Goal: Information Seeking & Learning: Check status

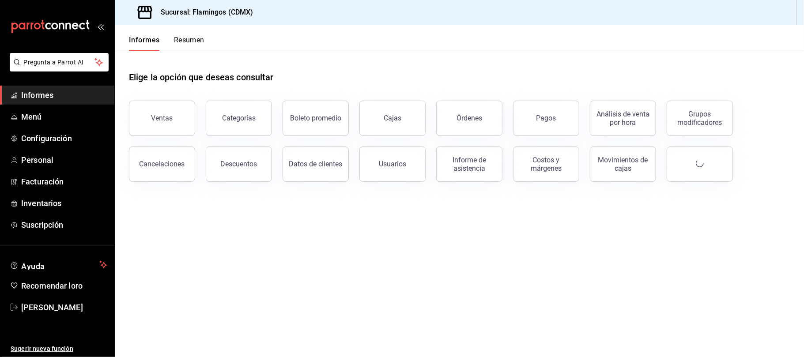
click at [170, 124] on button "Ventas" at bounding box center [162, 118] width 66 height 35
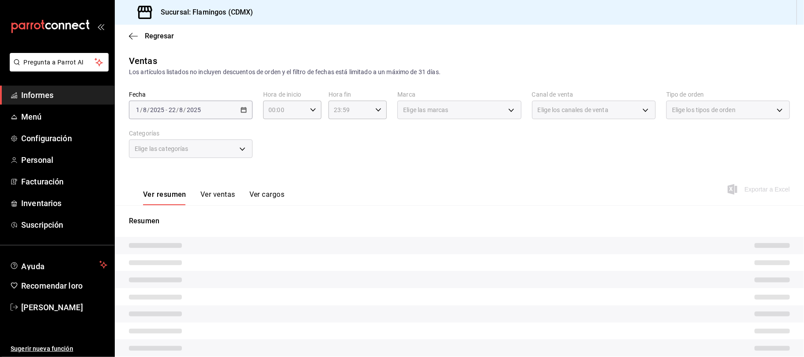
click at [244, 116] on div "[DATE] [DATE] - [DATE] [DATE]" at bounding box center [191, 110] width 124 height 19
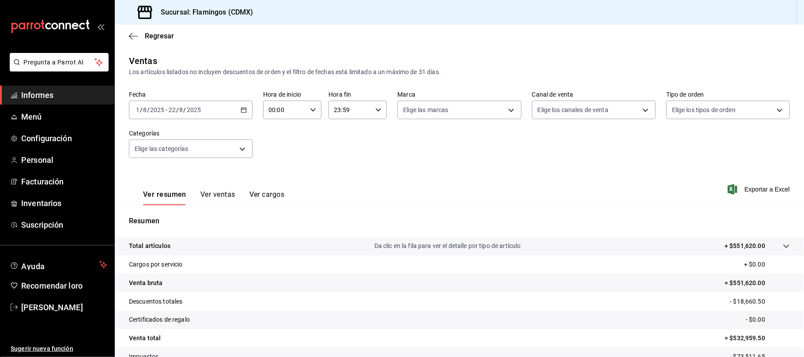
click at [242, 110] on icon "button" at bounding box center [244, 110] width 6 height 6
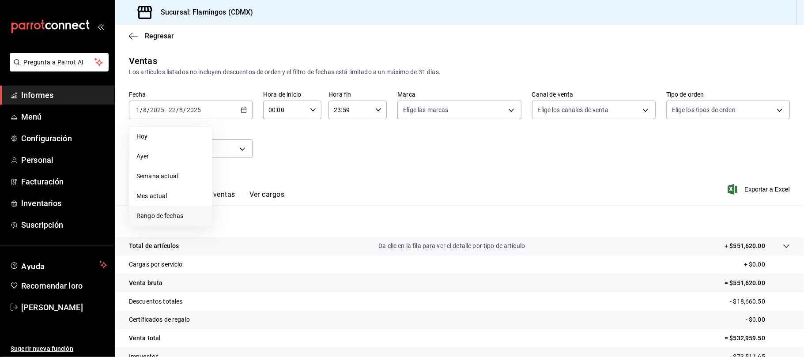
click at [161, 216] on span "Rango de fechas" at bounding box center [170, 216] width 68 height 9
click at [276, 225] on font "21" at bounding box center [278, 227] width 6 height 6
click at [277, 225] on font "21" at bounding box center [278, 227] width 6 height 6
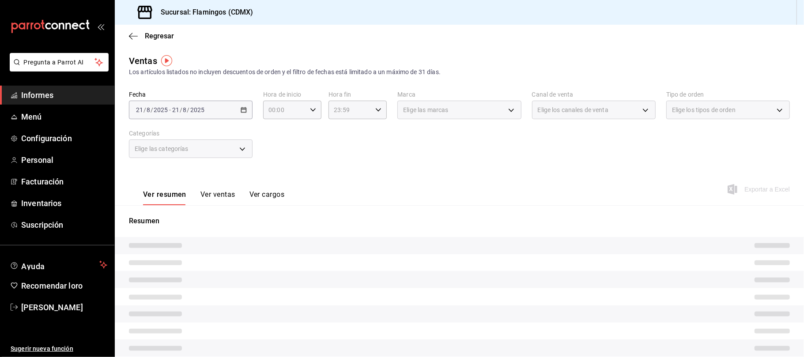
click at [239, 149] on div "Elige las categorías" at bounding box center [191, 149] width 124 height 19
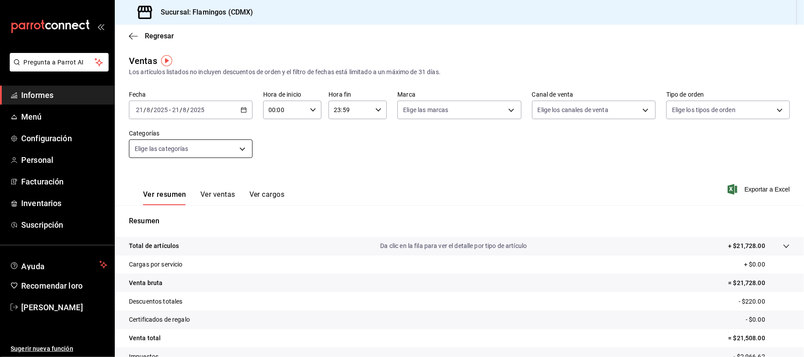
click at [239, 149] on body "Pregunta a Parrot AI Informes Menú Configuración Personal Facturación Inventari…" at bounding box center [402, 178] width 804 height 357
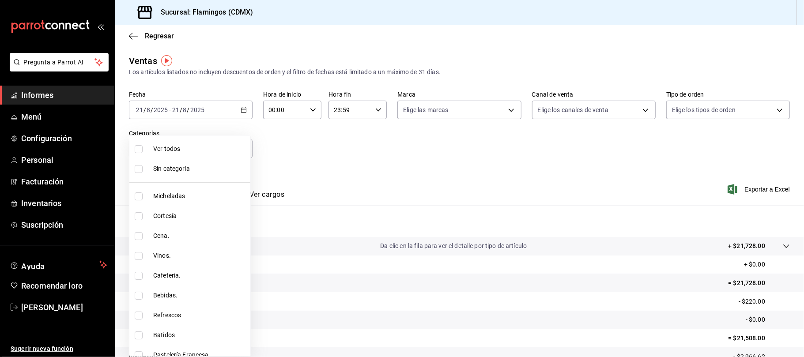
click at [139, 196] on input "checkbox" at bounding box center [139, 197] width 8 height 8
checkbox input "true"
type input "cb965f30-081d-4eb3-977e-f8136708cae6"
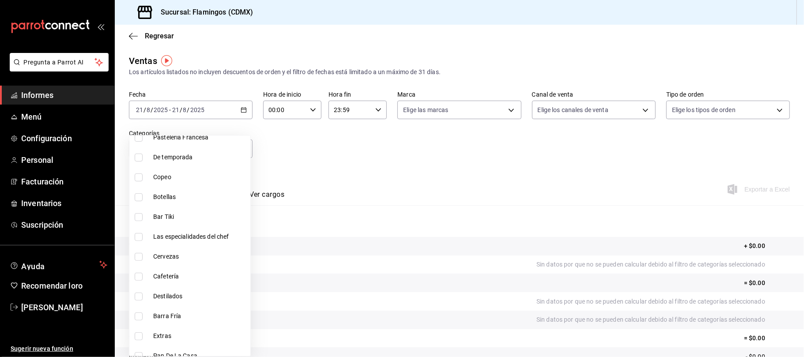
scroll to position [220, 0]
click at [140, 254] on input "checkbox" at bounding box center [139, 255] width 8 height 8
checkbox input "true"
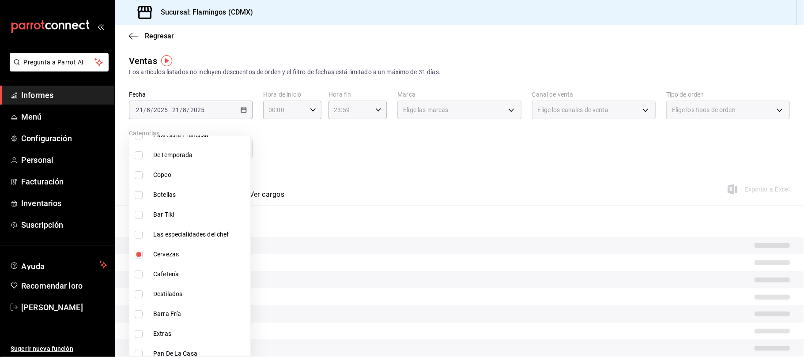
click at [350, 187] on div at bounding box center [402, 178] width 804 height 357
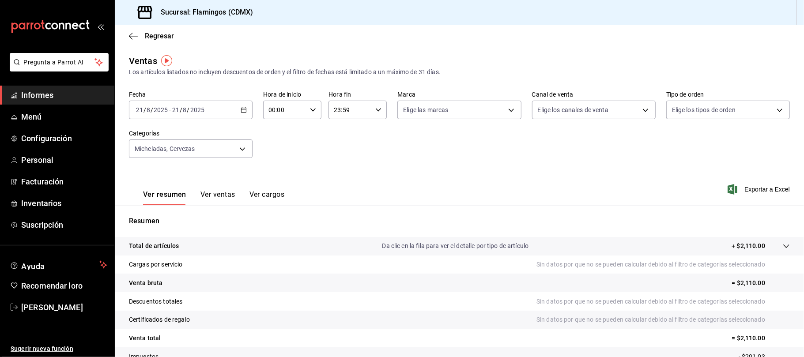
click at [212, 197] on font "Ver ventas" at bounding box center [217, 194] width 35 height 8
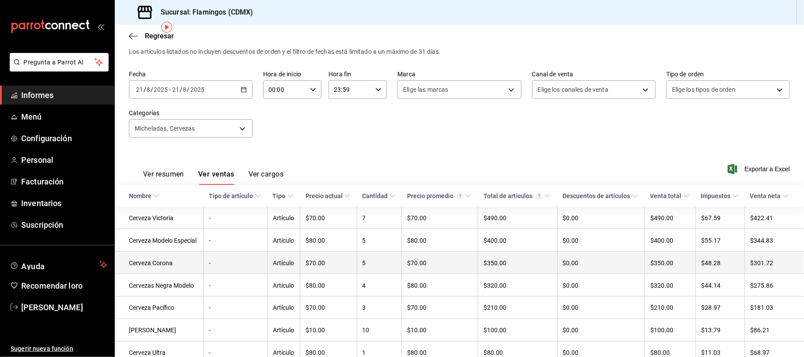
scroll to position [16, 0]
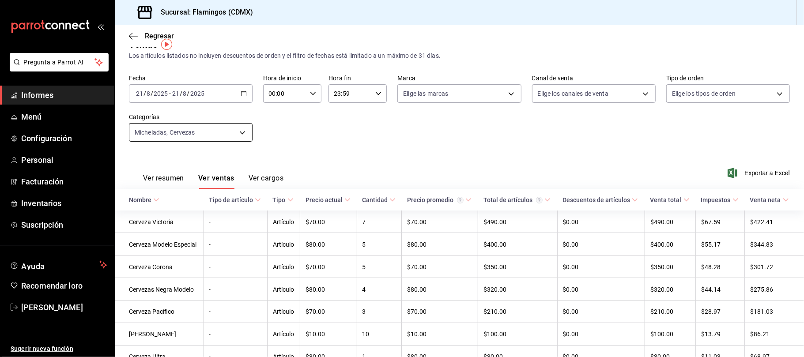
click at [231, 133] on body "Pregunta a Parrot AI Informes Menú Configuración Personal Facturación Inventari…" at bounding box center [402, 178] width 804 height 357
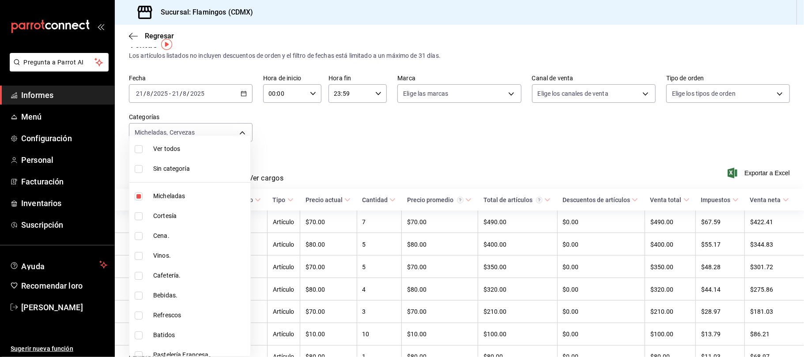
click at [161, 295] on font "Bebidas." at bounding box center [165, 295] width 24 height 7
type input "cb965f30-081d-4eb3-977e-f8136708cae6,c7ac82d5-3f34-4a9d-84d9-64d34fcebf53,7f085…"
checkbox input "true"
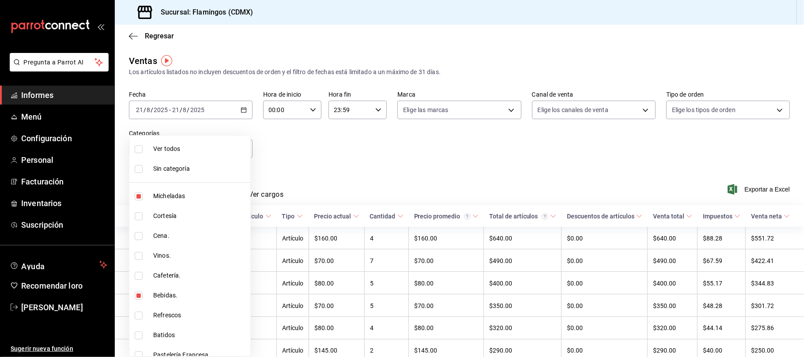
click at [382, 167] on div at bounding box center [402, 178] width 804 height 357
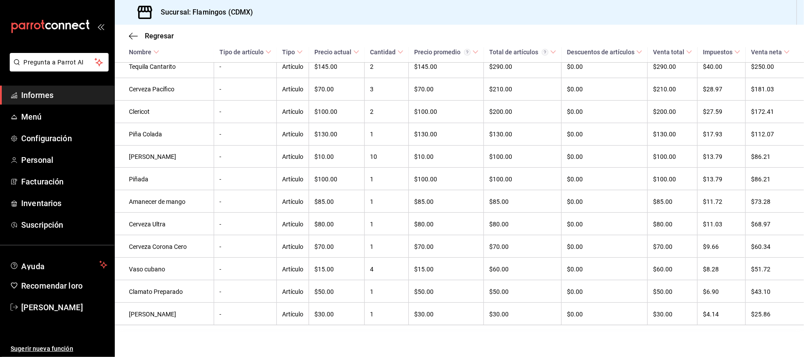
scroll to position [324, 0]
